Goal: Find specific page/section: Find specific page/section

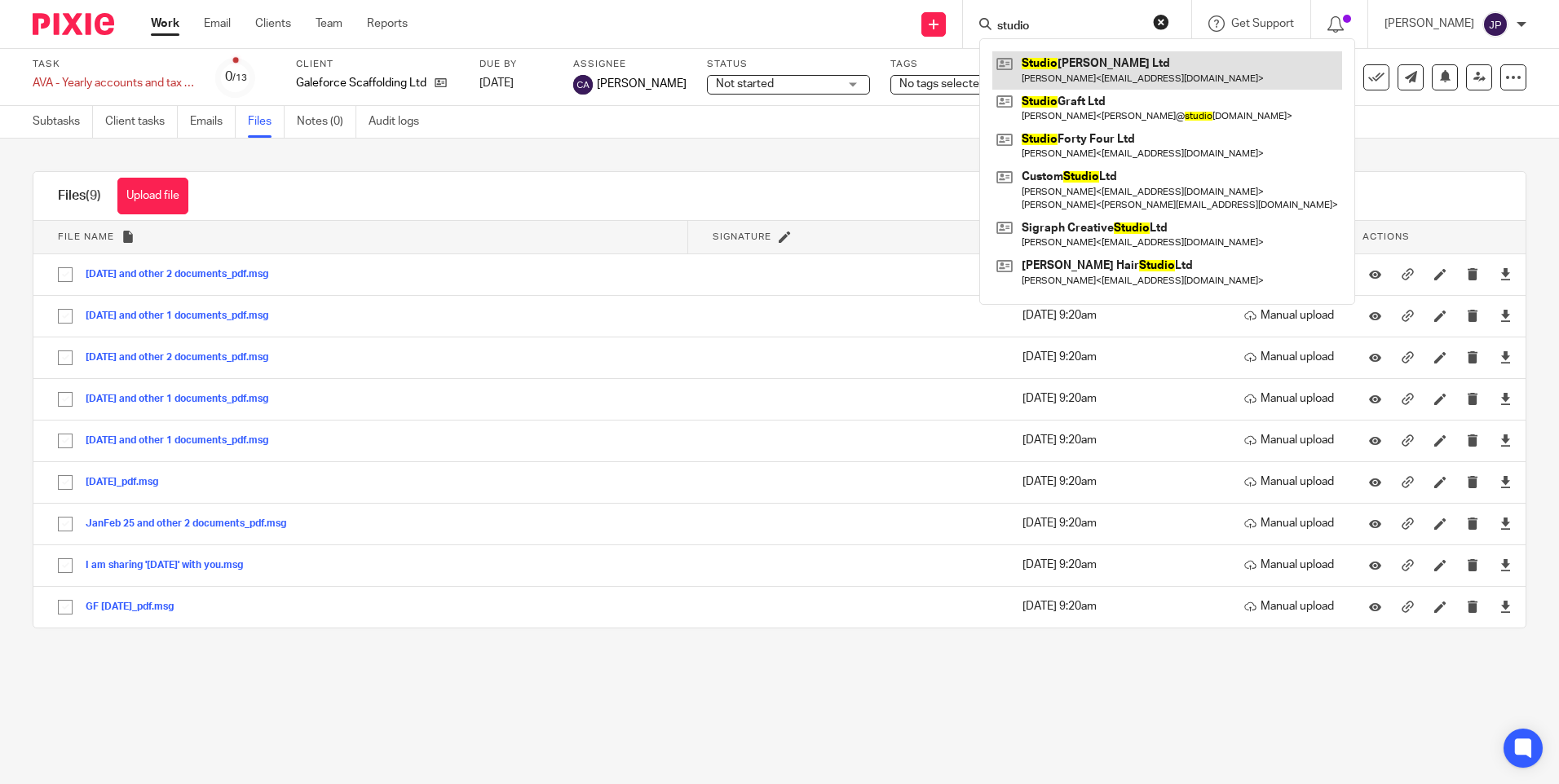
type input "studio"
click at [1075, 66] on link at bounding box center [1168, 70] width 350 height 37
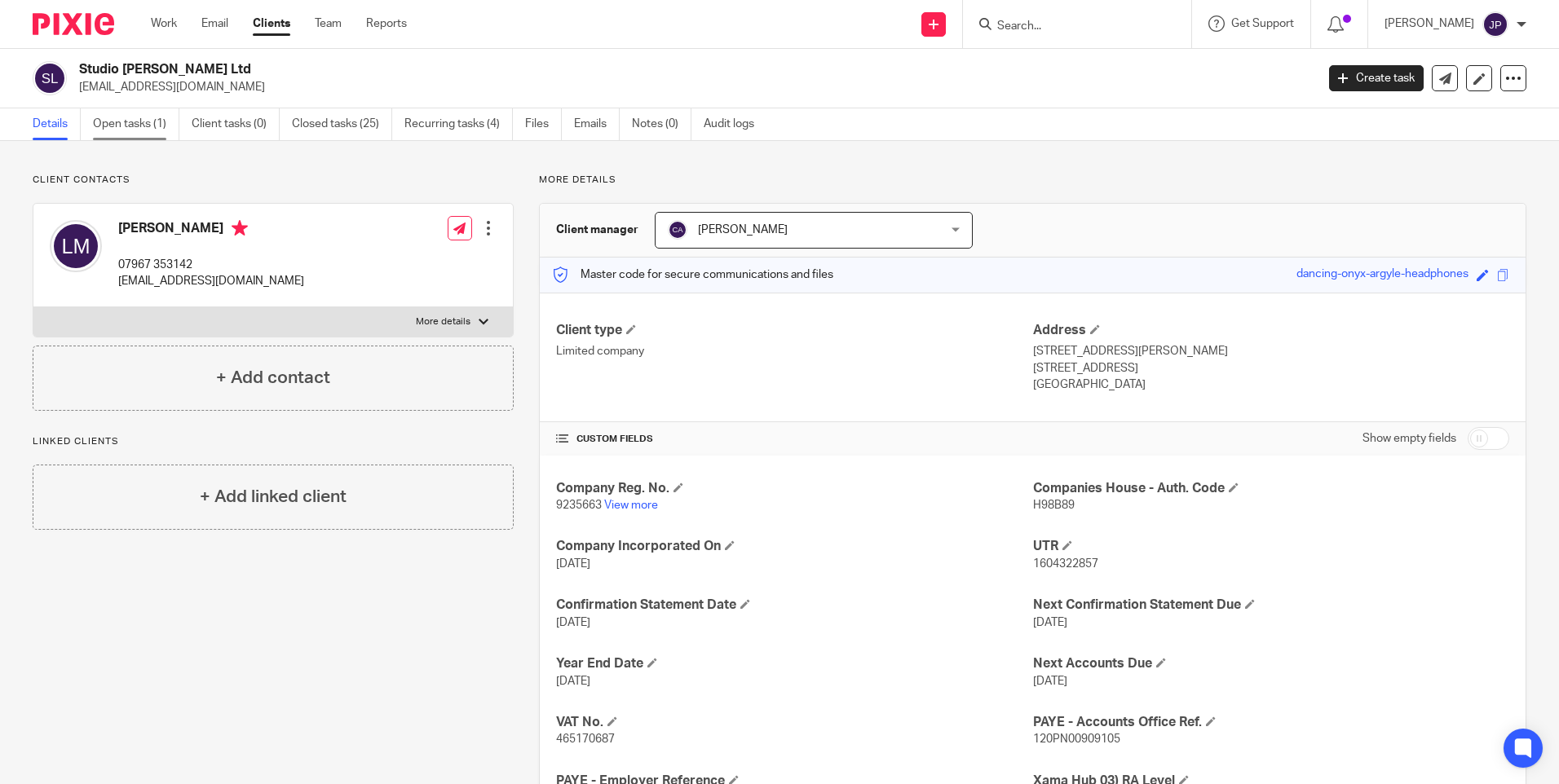
click at [137, 124] on link "Open tasks (1)" at bounding box center [136, 124] width 86 height 32
